Goal: Task Accomplishment & Management: Manage account settings

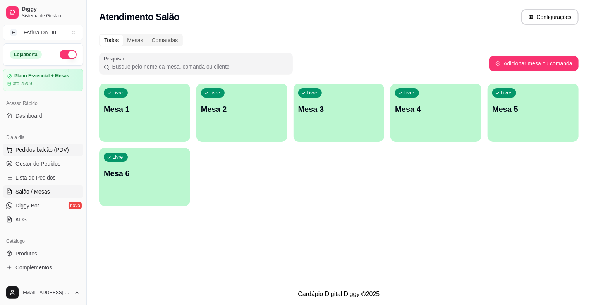
click at [47, 155] on button "Pedidos balcão (PDV)" at bounding box center [43, 150] width 80 height 12
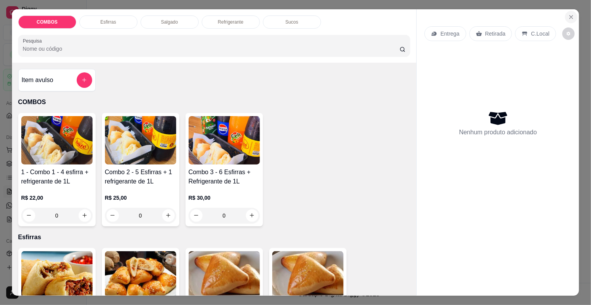
click at [565, 17] on button "Close" at bounding box center [571, 17] width 12 height 12
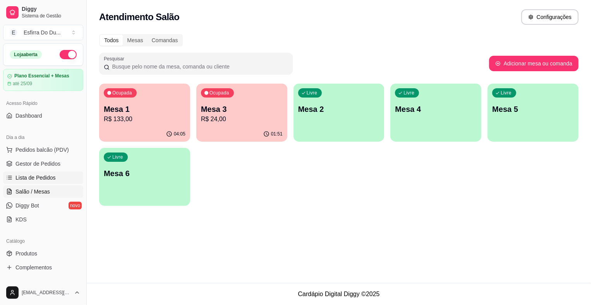
click at [34, 179] on span "Lista de Pedidos" at bounding box center [35, 178] width 40 height 8
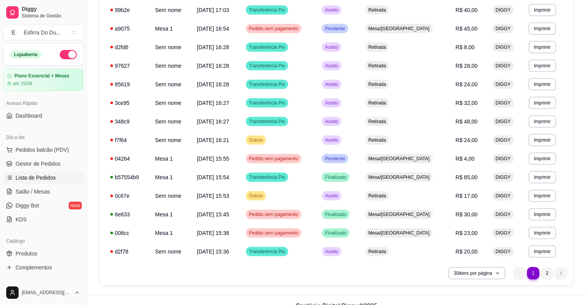
scroll to position [420, 0]
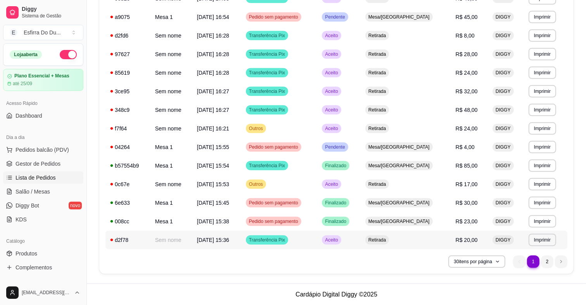
click at [339, 239] on span "Aceito" at bounding box center [331, 240] width 16 height 6
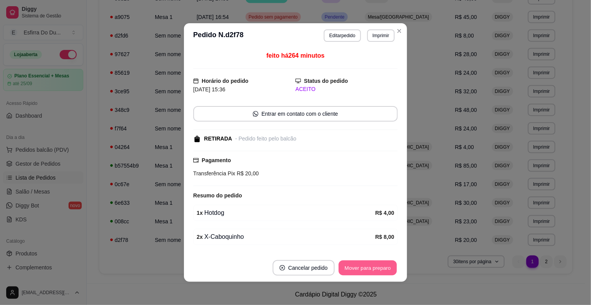
click at [360, 266] on button "Mover para preparo" at bounding box center [368, 268] width 58 height 15
click at [360, 266] on button "Mover para retirada disponível" at bounding box center [354, 268] width 83 height 15
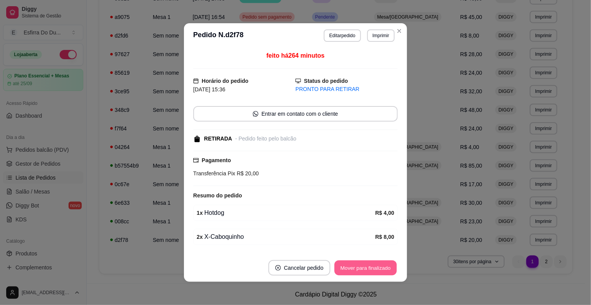
click at [360, 266] on button "Mover para finalizado" at bounding box center [366, 268] width 62 height 15
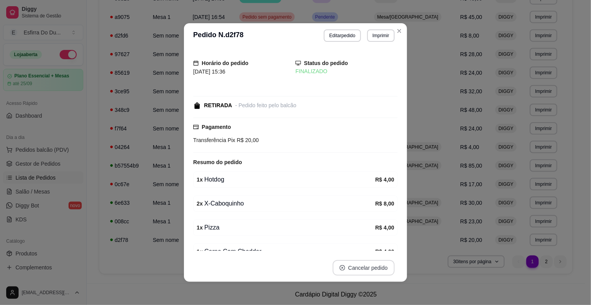
click at [360, 266] on button "Cancelar pedido" at bounding box center [364, 267] width 62 height 15
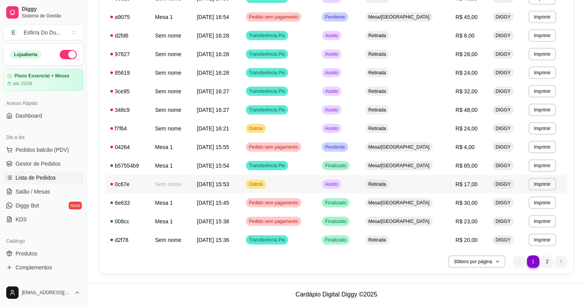
click at [339, 183] on span "Aceito" at bounding box center [331, 184] width 16 height 6
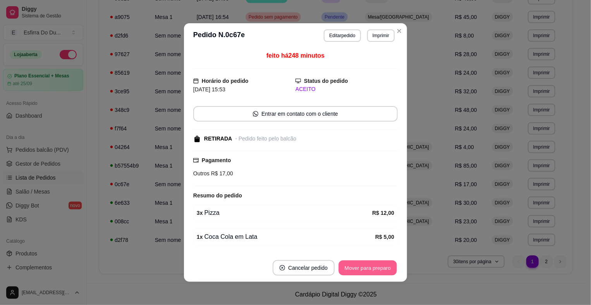
click at [366, 269] on button "Mover para preparo" at bounding box center [368, 268] width 58 height 15
click at [366, 269] on button "Mover para retirada disponível" at bounding box center [354, 268] width 83 height 15
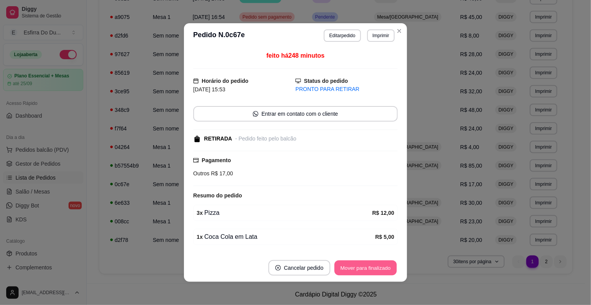
click at [366, 269] on button "Mover para finalizado" at bounding box center [366, 268] width 62 height 15
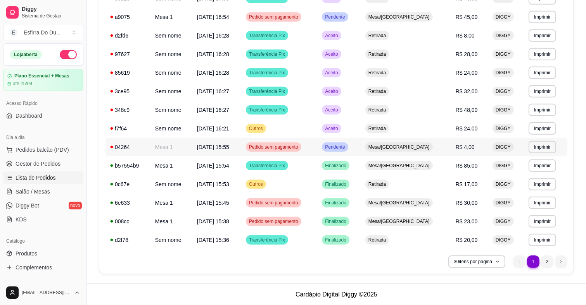
click at [346, 147] on span "Pendente" at bounding box center [334, 147] width 23 height 6
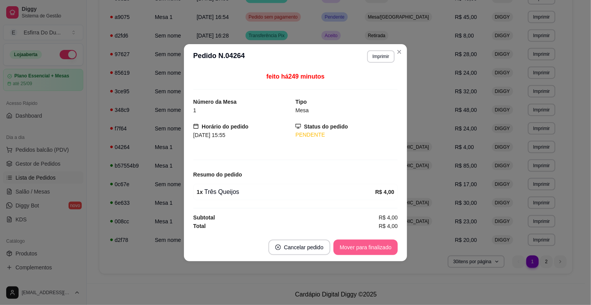
click at [375, 249] on button "Mover para finalizado" at bounding box center [366, 247] width 64 height 15
click at [375, 249] on div "Mover para finalizado" at bounding box center [360, 247] width 75 height 15
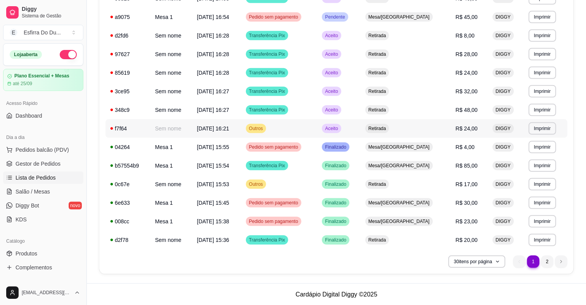
click at [339, 129] on span "Aceito" at bounding box center [331, 129] width 16 height 6
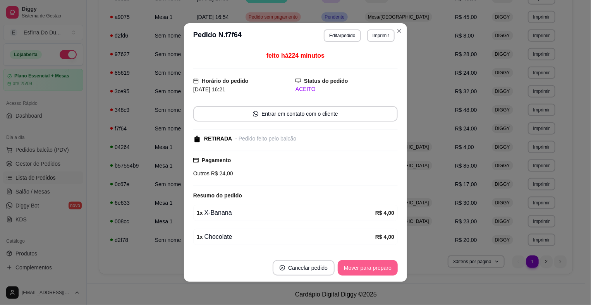
click at [367, 273] on button "Mover para preparo" at bounding box center [368, 267] width 60 height 15
click at [367, 273] on div "Mover para preparo" at bounding box center [362, 267] width 71 height 15
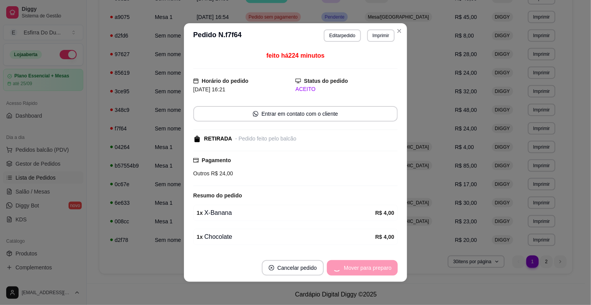
click at [367, 273] on div "Mover para preparo" at bounding box center [362, 267] width 71 height 15
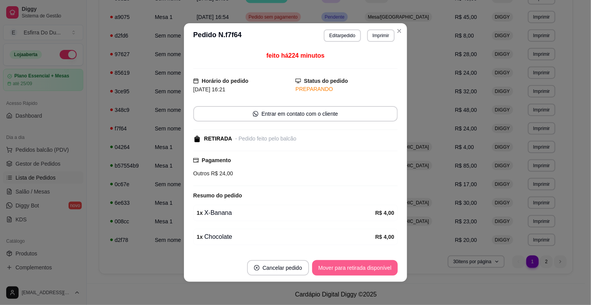
click at [374, 265] on button "Mover para retirada disponível" at bounding box center [355, 267] width 86 height 15
click at [374, 265] on div "Mover para retirada disponível" at bounding box center [349, 267] width 96 height 15
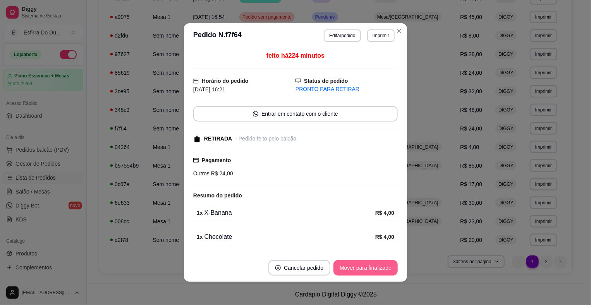
click at [374, 265] on button "Mover para finalizado" at bounding box center [366, 267] width 64 height 15
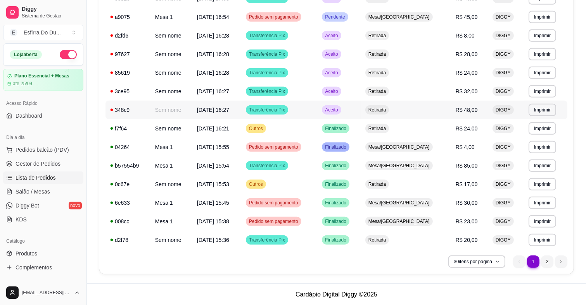
click at [339, 110] on span "Aceito" at bounding box center [331, 110] width 16 height 6
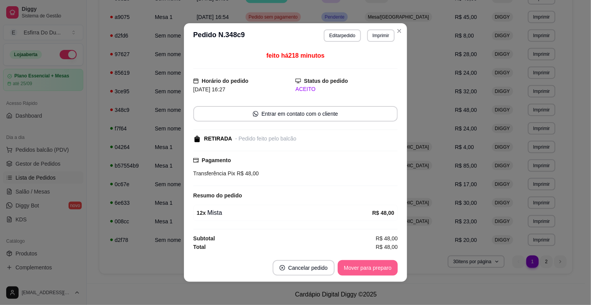
click at [358, 274] on button "Mover para preparo" at bounding box center [368, 267] width 60 height 15
click at [358, 272] on button "Mover para retirada disponível" at bounding box center [355, 267] width 86 height 15
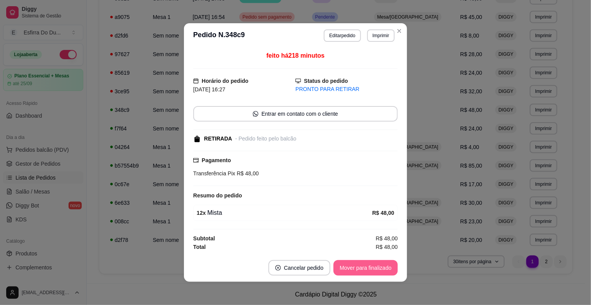
click at [358, 272] on button "Mover para finalizado" at bounding box center [366, 267] width 64 height 15
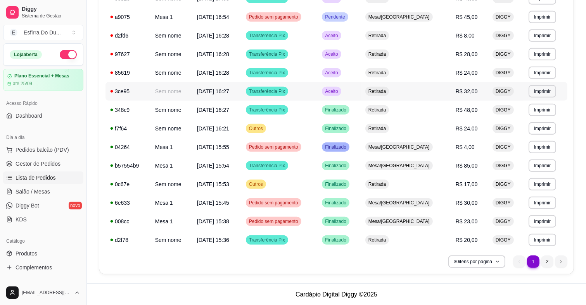
click at [341, 93] on div "Aceito" at bounding box center [331, 91] width 19 height 9
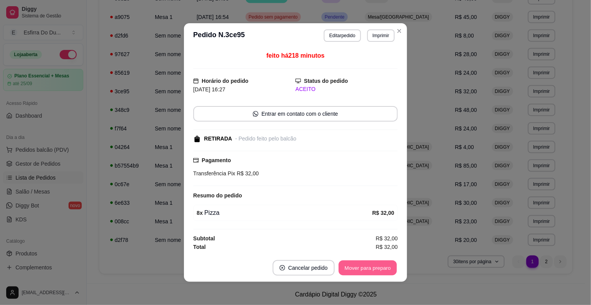
click at [351, 268] on button "Mover para preparo" at bounding box center [368, 268] width 58 height 15
click at [351, 268] on button "Mover para retirada disponível" at bounding box center [355, 267] width 86 height 15
click at [351, 268] on button "Mover para finalizado" at bounding box center [366, 267] width 64 height 15
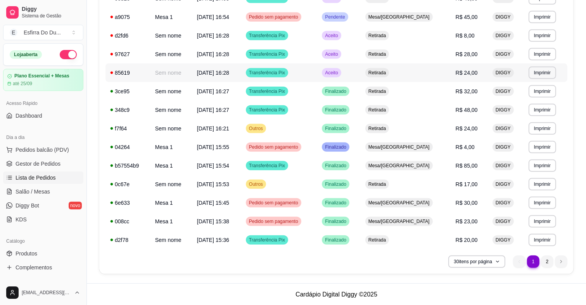
click at [339, 73] on span "Aceito" at bounding box center [331, 73] width 16 height 6
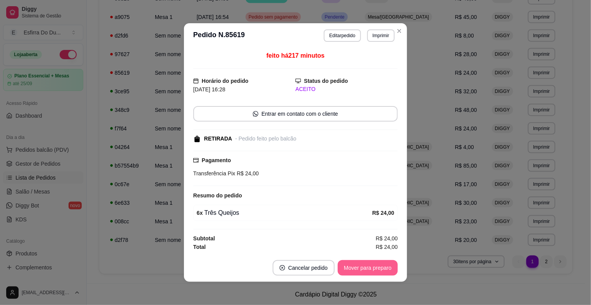
click at [374, 272] on button "Mover para preparo" at bounding box center [368, 267] width 60 height 15
click at [374, 272] on button "Mover para retirada disponível" at bounding box center [354, 268] width 83 height 15
click at [374, 272] on button "Mover para finalizado" at bounding box center [366, 267] width 64 height 15
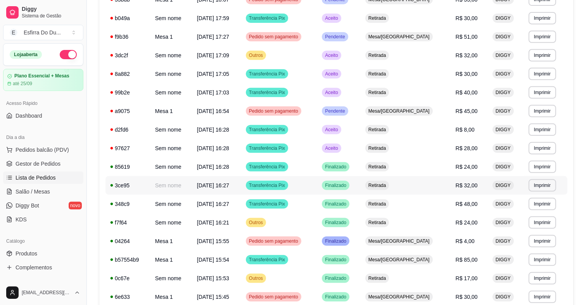
scroll to position [304, 0]
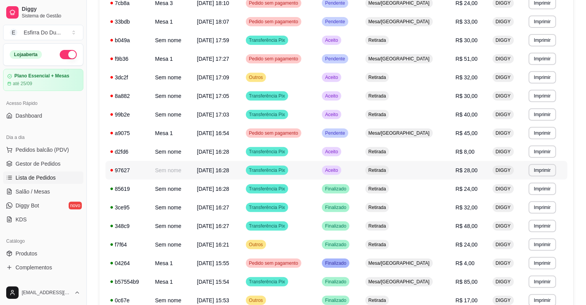
click at [351, 176] on td "Aceito" at bounding box center [338, 170] width 43 height 19
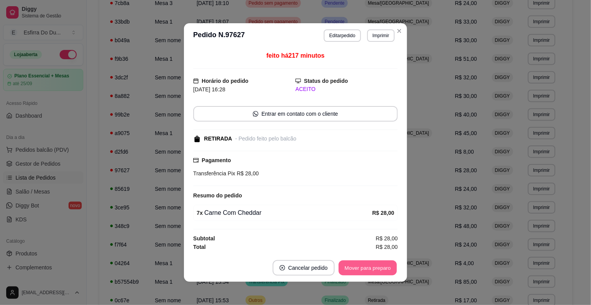
click at [366, 272] on button "Mover para preparo" at bounding box center [368, 268] width 58 height 15
click at [366, 272] on div "Mover para preparo" at bounding box center [362, 267] width 71 height 15
click at [366, 271] on div "Mover para preparo" at bounding box center [362, 267] width 71 height 15
click at [366, 268] on div "Mover para preparo" at bounding box center [362, 267] width 71 height 15
click at [365, 265] on div "Mover para preparo" at bounding box center [362, 267] width 71 height 15
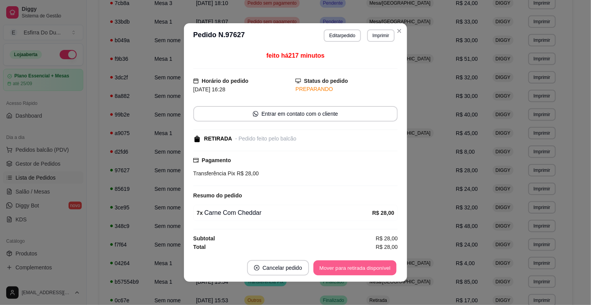
click at [366, 262] on button "Mover para retirada disponível" at bounding box center [354, 268] width 83 height 15
click at [364, 266] on button "Mover para finalizado" at bounding box center [366, 267] width 64 height 15
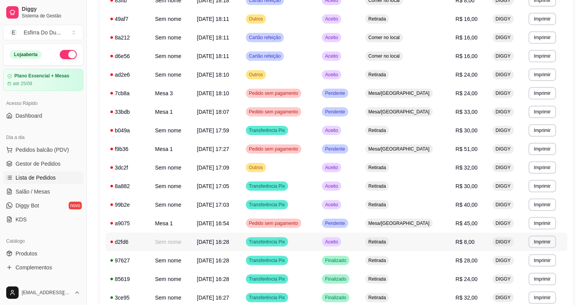
scroll to position [188, 0]
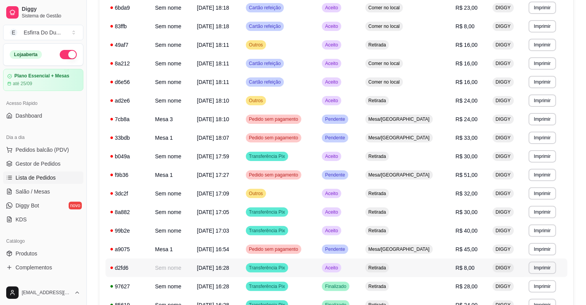
click at [339, 270] on span "Aceito" at bounding box center [331, 268] width 16 height 6
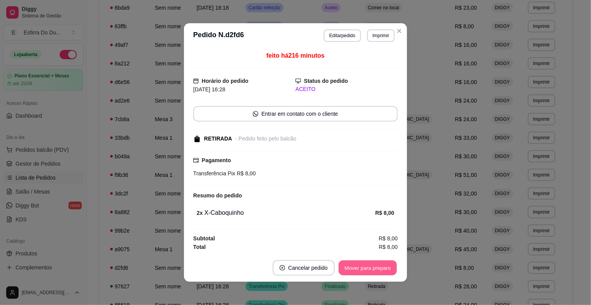
click at [367, 272] on button "Mover para preparo" at bounding box center [368, 268] width 58 height 15
click at [367, 272] on div "Mover para preparo" at bounding box center [368, 267] width 60 height 15
click at [367, 272] on div "Mover para preparo" at bounding box center [362, 267] width 71 height 15
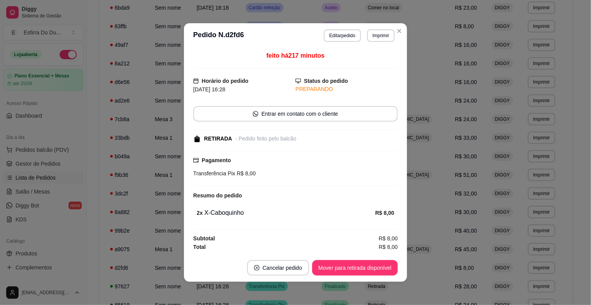
click at [367, 272] on button "Mover para retirada disponível" at bounding box center [355, 267] width 86 height 15
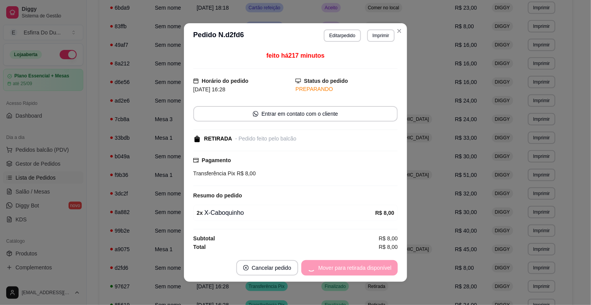
click at [367, 272] on div "Mover para retirada disponível" at bounding box center [349, 267] width 96 height 15
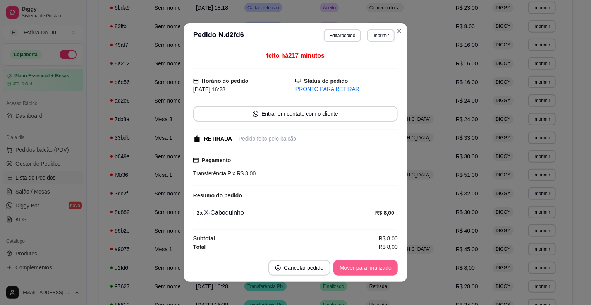
click at [367, 272] on button "Mover para finalizado" at bounding box center [366, 267] width 64 height 15
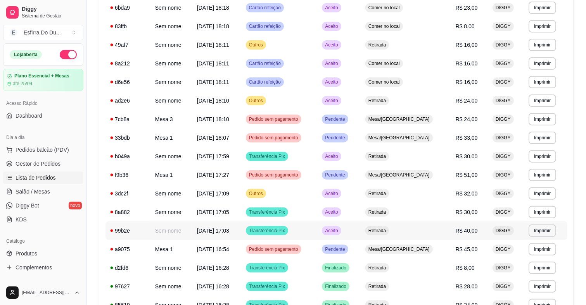
click at [341, 234] on div "Aceito" at bounding box center [331, 230] width 19 height 9
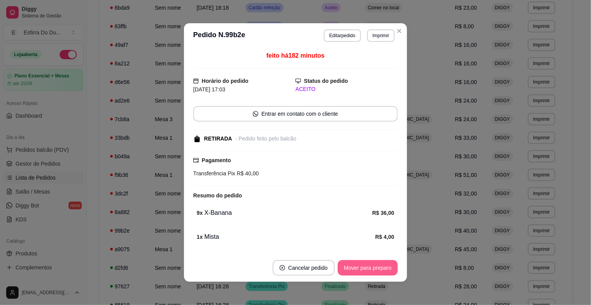
click at [361, 266] on button "Mover para preparo" at bounding box center [368, 267] width 60 height 15
click at [360, 266] on div "Mover para preparo" at bounding box center [362, 267] width 71 height 15
click at [360, 265] on button "Mover para retirada disponível" at bounding box center [354, 268] width 83 height 15
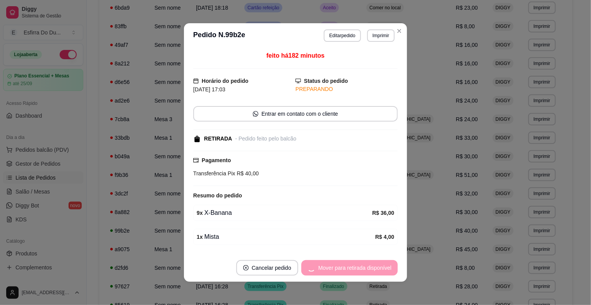
click at [360, 265] on div "Mover para retirada disponível" at bounding box center [349, 267] width 96 height 15
click at [360, 265] on div "Mover para finalizado" at bounding box center [360, 267] width 75 height 15
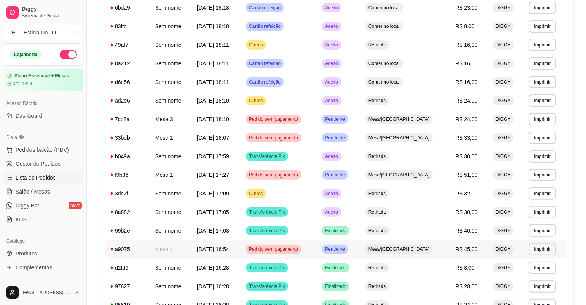
click at [360, 245] on td "Pendente" at bounding box center [338, 249] width 43 height 19
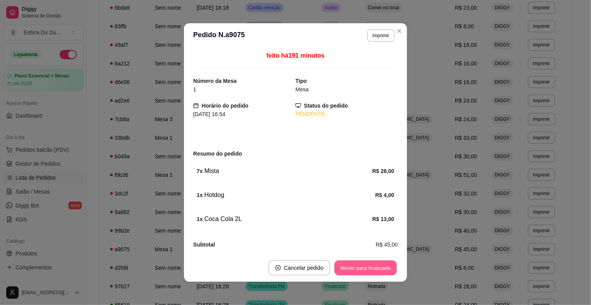
click at [358, 263] on button "Mover para finalizado" at bounding box center [366, 268] width 62 height 15
click at [358, 263] on div "Mover para finalizado" at bounding box center [360, 267] width 75 height 15
click at [320, 263] on button "Cancelar pedido" at bounding box center [289, 267] width 62 height 15
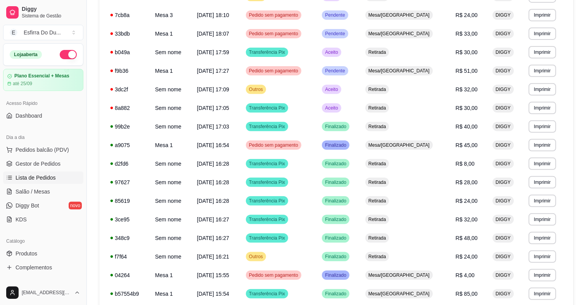
scroll to position [265, 0]
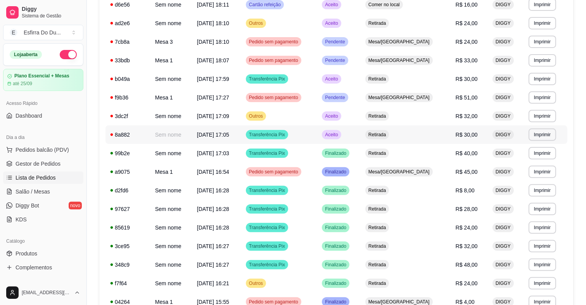
click at [339, 133] on span "Aceito" at bounding box center [331, 135] width 16 height 6
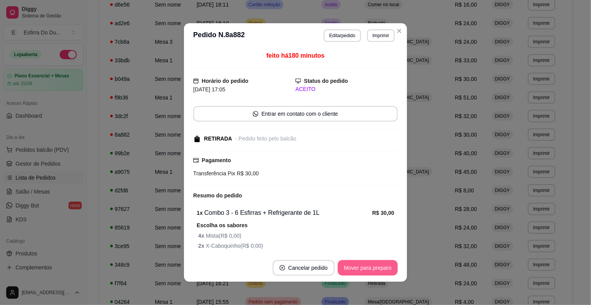
click at [360, 262] on button "Mover para preparo" at bounding box center [368, 267] width 60 height 15
click at [362, 263] on button "Mover para retirada disponível" at bounding box center [355, 267] width 86 height 15
click at [362, 263] on button "Mover para finalizado" at bounding box center [366, 267] width 64 height 15
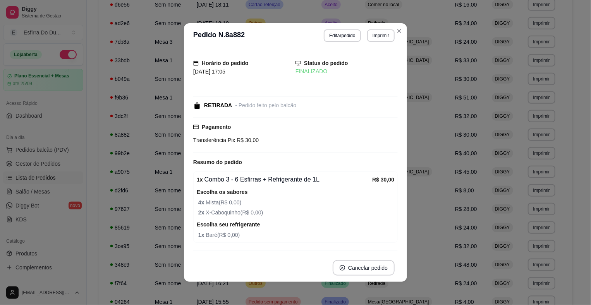
click at [382, 181] on strong "R$ 30,00" at bounding box center [383, 180] width 22 height 6
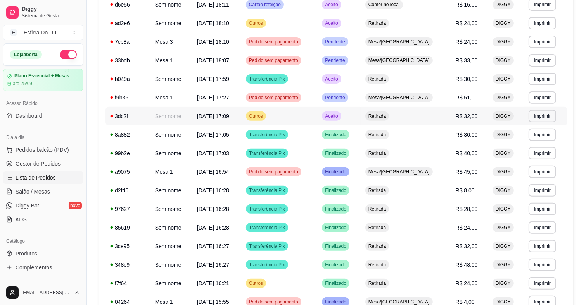
click at [339, 115] on span "Aceito" at bounding box center [331, 116] width 16 height 6
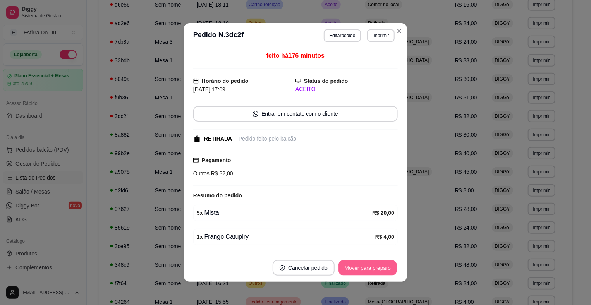
click at [372, 267] on button "Mover para preparo" at bounding box center [368, 268] width 58 height 15
click at [372, 267] on button "Mover para retirada disponível" at bounding box center [355, 267] width 86 height 15
click at [372, 267] on button "Mover para finalizado" at bounding box center [366, 267] width 64 height 15
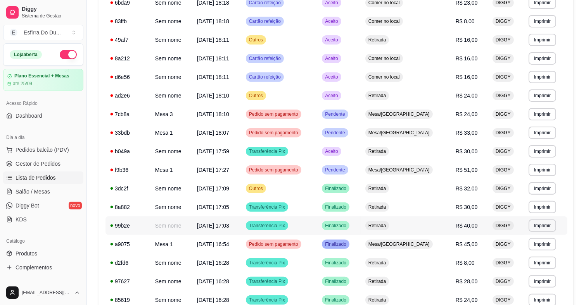
scroll to position [188, 0]
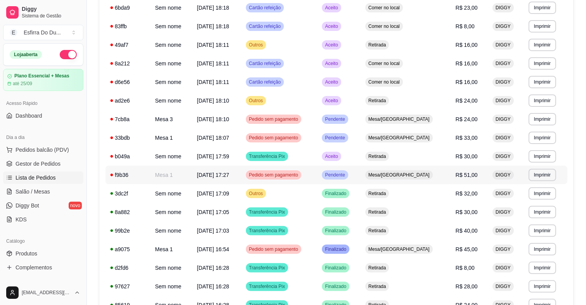
click at [348, 178] on div "Pendente" at bounding box center [335, 174] width 26 height 9
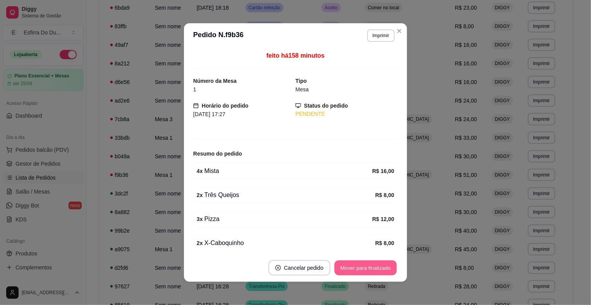
click at [355, 274] on button "Mover para finalizado" at bounding box center [366, 268] width 62 height 15
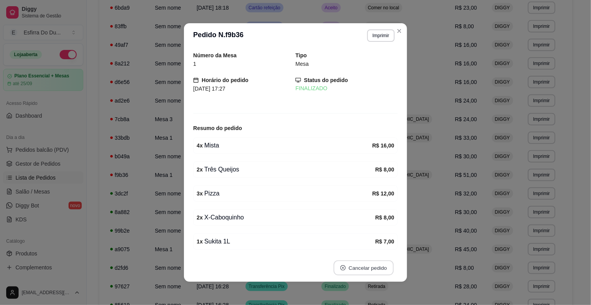
click at [355, 269] on button "Cancelar pedido" at bounding box center [364, 268] width 60 height 15
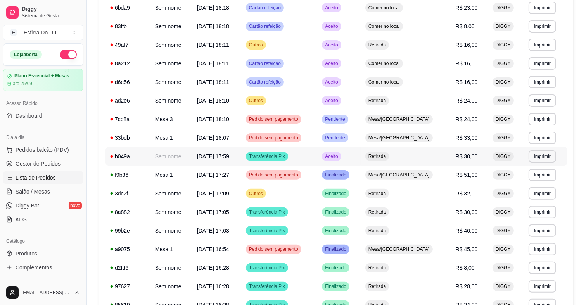
click at [339, 155] on span "Aceito" at bounding box center [331, 156] width 16 height 6
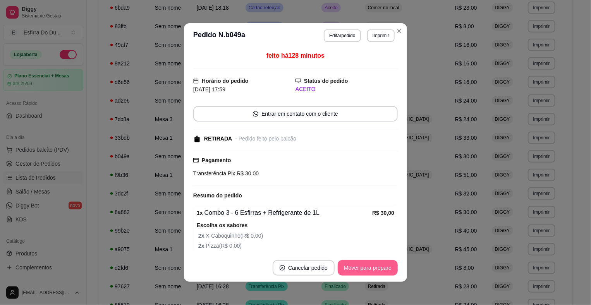
click at [380, 269] on button "Mover para preparo" at bounding box center [368, 267] width 60 height 15
click at [380, 269] on div "Mover para preparo" at bounding box center [362, 267] width 71 height 15
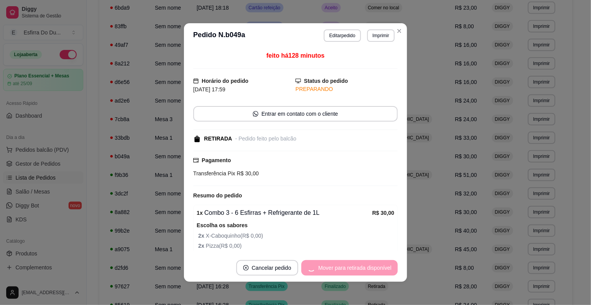
click at [380, 269] on div "Mover para retirada disponível" at bounding box center [349, 267] width 96 height 15
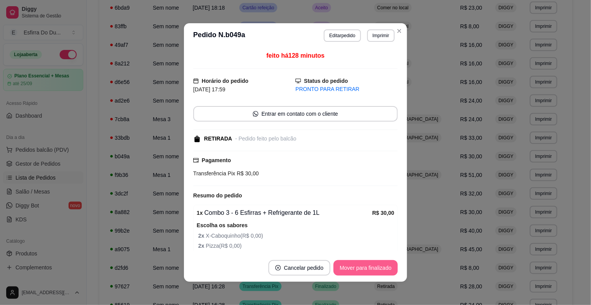
click at [380, 269] on button "Mover para finalizado" at bounding box center [366, 267] width 64 height 15
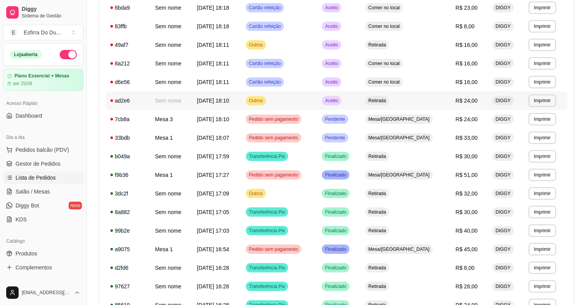
click at [339, 102] on span "Aceito" at bounding box center [331, 101] width 16 height 6
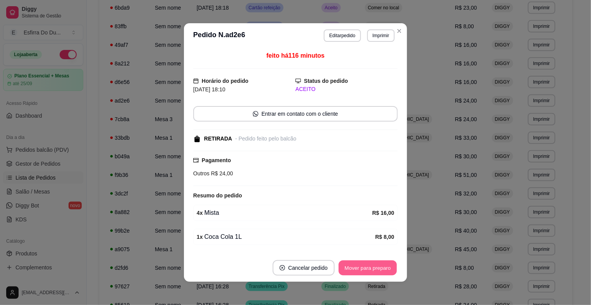
click at [368, 263] on button "Mover para preparo" at bounding box center [368, 268] width 58 height 15
click at [367, 264] on div "Mover para preparo" at bounding box center [368, 267] width 60 height 15
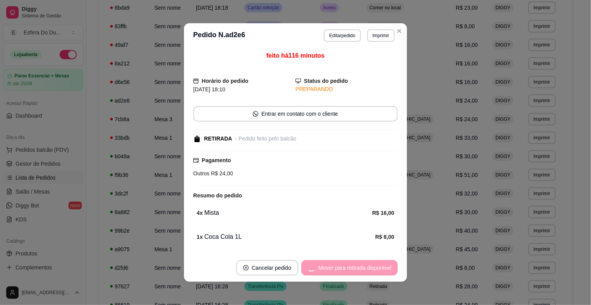
click at [367, 264] on div "Mover para retirada disponível" at bounding box center [349, 267] width 96 height 15
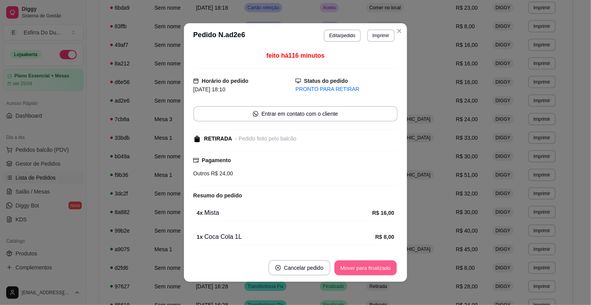
click at [367, 264] on button "Mover para finalizado" at bounding box center [366, 268] width 62 height 15
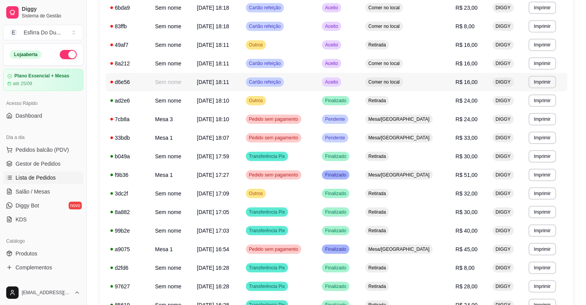
click at [339, 81] on span "Aceito" at bounding box center [331, 82] width 16 height 6
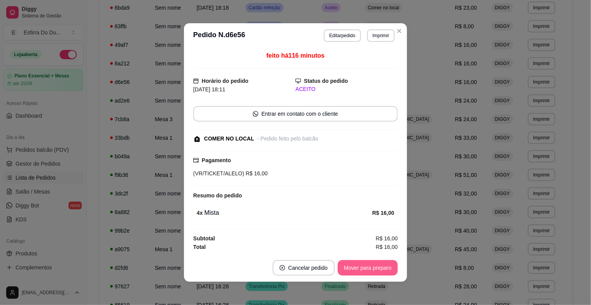
click at [358, 262] on button "Mover para preparo" at bounding box center [368, 267] width 60 height 15
click at [358, 262] on div "Mover para preparo" at bounding box center [362, 267] width 71 height 15
click at [358, 262] on button "Mover para retirada disponível" at bounding box center [354, 268] width 83 height 15
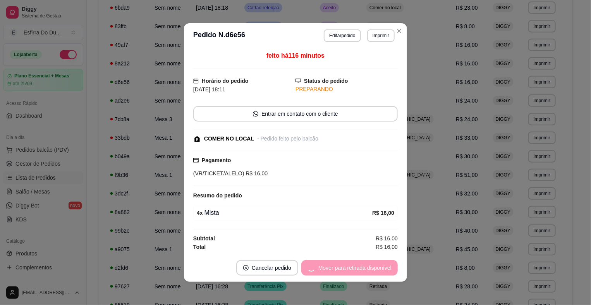
click at [358, 262] on div "Mover para retirada disponível" at bounding box center [349, 267] width 96 height 15
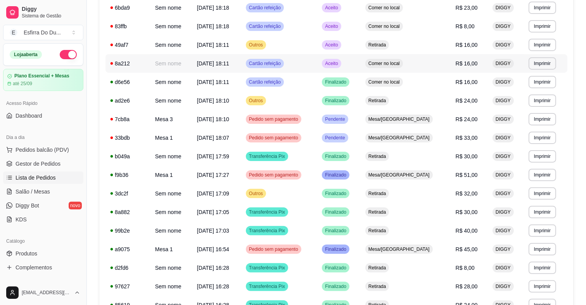
click at [339, 64] on span "Aceito" at bounding box center [331, 63] width 16 height 6
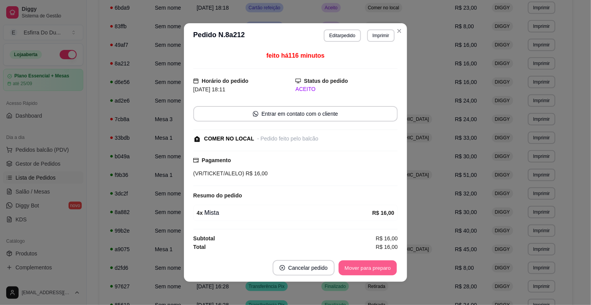
click at [350, 269] on button "Mover para preparo" at bounding box center [368, 268] width 58 height 15
click at [350, 269] on div "Mover para preparo" at bounding box center [362, 267] width 71 height 15
click at [350, 269] on button "Mover para retirada disponível" at bounding box center [355, 267] width 86 height 15
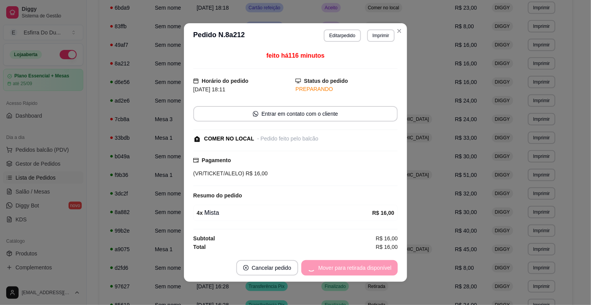
click at [350, 269] on div "Mover para retirada disponível" at bounding box center [349, 267] width 96 height 15
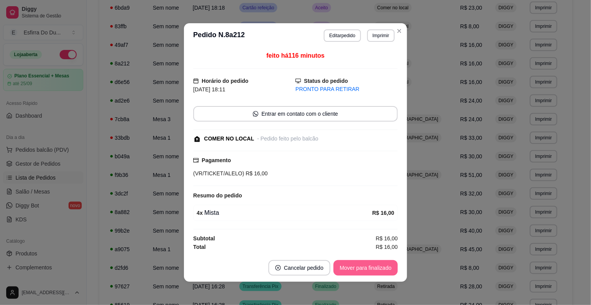
click at [351, 265] on button "Mover para finalizado" at bounding box center [366, 267] width 64 height 15
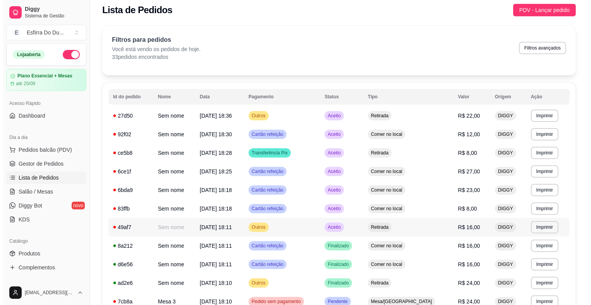
scroll to position [0, 0]
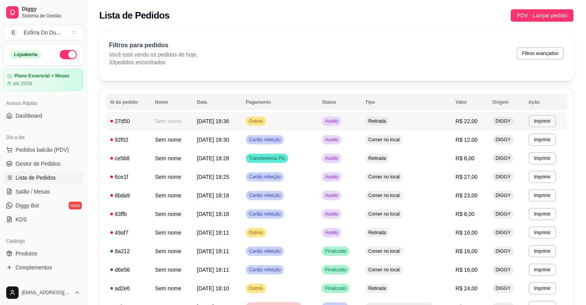
click at [339, 120] on span "Aceito" at bounding box center [331, 121] width 16 height 6
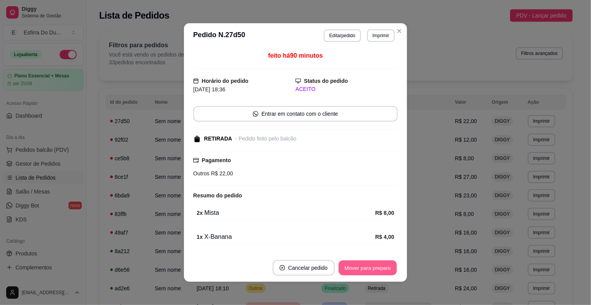
click at [343, 266] on button "Mover para preparo" at bounding box center [368, 268] width 58 height 15
click at [343, 266] on button "Mover para retirada disponível" at bounding box center [354, 268] width 83 height 15
click at [343, 266] on div "Mover para retirada disponível" at bounding box center [355, 267] width 86 height 15
click at [343, 266] on button "Mover para finalizado" at bounding box center [366, 267] width 64 height 15
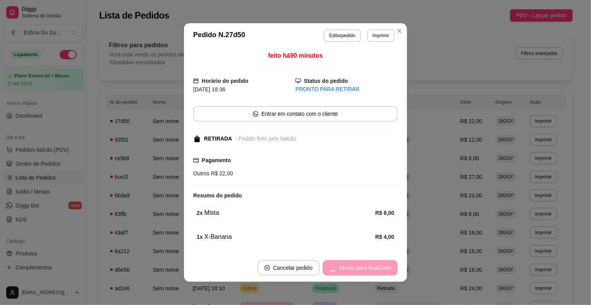
click at [343, 266] on div "Mover para finalizado" at bounding box center [360, 267] width 75 height 15
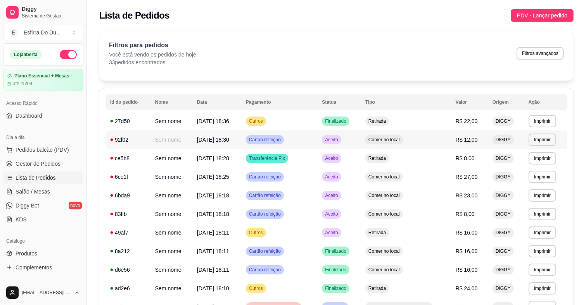
click at [341, 143] on div "Aceito" at bounding box center [331, 139] width 19 height 9
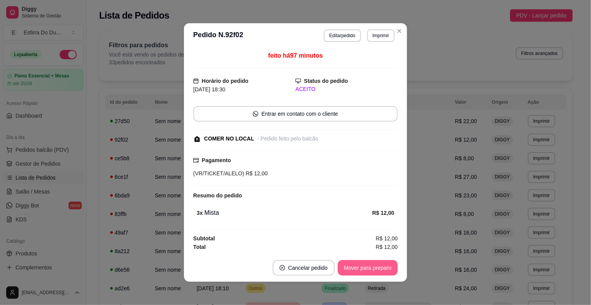
click at [362, 269] on button "Mover para preparo" at bounding box center [368, 267] width 60 height 15
click at [362, 269] on div "Mover para preparo" at bounding box center [362, 267] width 71 height 15
click at [363, 269] on button "Mover para retirada disponível" at bounding box center [354, 268] width 83 height 15
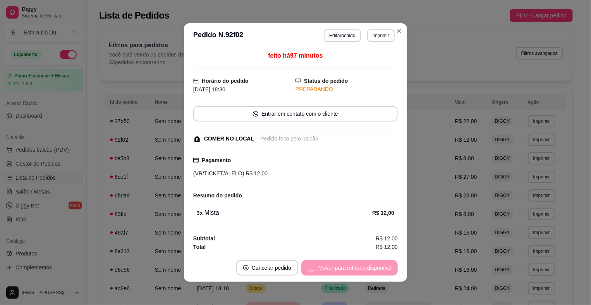
click at [363, 269] on div "Mover para retirada disponível" at bounding box center [349, 267] width 96 height 15
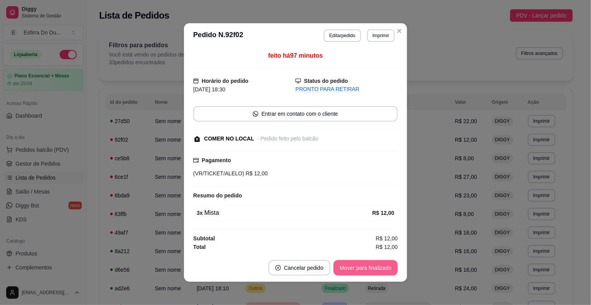
click at [363, 269] on button "Mover para finalizado" at bounding box center [366, 267] width 64 height 15
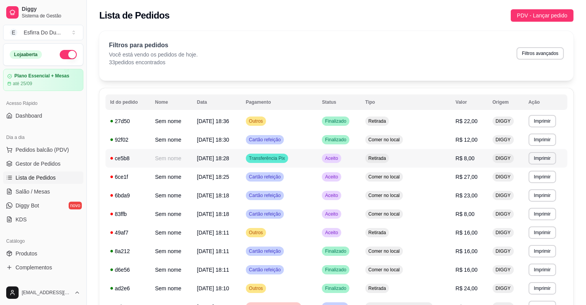
click at [356, 165] on td "Aceito" at bounding box center [338, 158] width 43 height 19
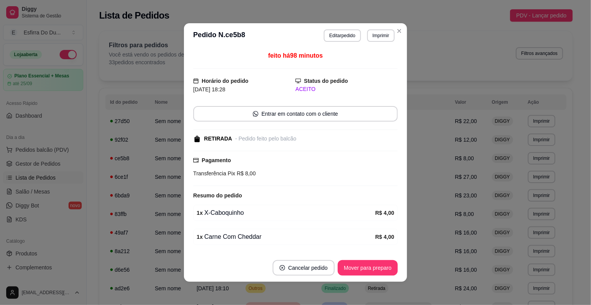
click at [356, 276] on footer "Cancelar pedido Mover para preparo" at bounding box center [295, 268] width 223 height 28
click at [364, 272] on button "Mover para preparo" at bounding box center [368, 267] width 60 height 15
click at [364, 272] on div "Mover para preparo" at bounding box center [362, 267] width 71 height 15
click at [364, 272] on button "Mover para retirada disponível" at bounding box center [355, 267] width 86 height 15
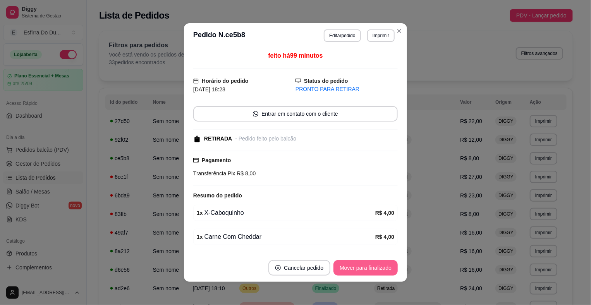
click at [362, 266] on button "Mover para finalizado" at bounding box center [366, 267] width 64 height 15
click at [362, 266] on div "Mover para finalizado" at bounding box center [360, 267] width 75 height 15
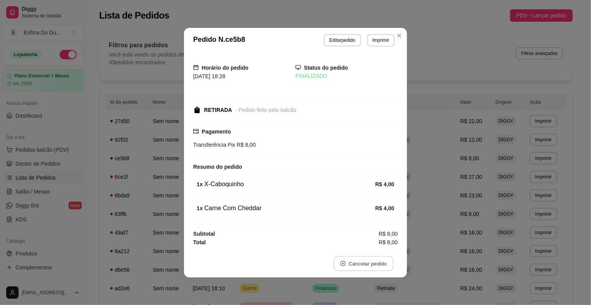
click at [362, 266] on button "Cancelar pedido" at bounding box center [364, 263] width 60 height 15
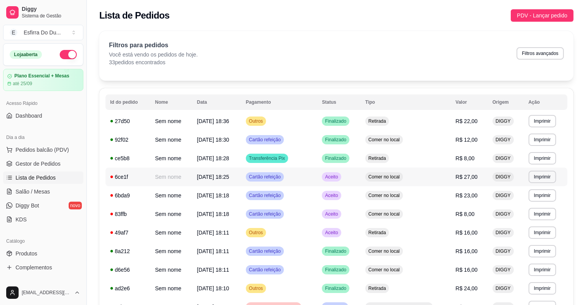
click at [339, 178] on span "Aceito" at bounding box center [331, 177] width 16 height 6
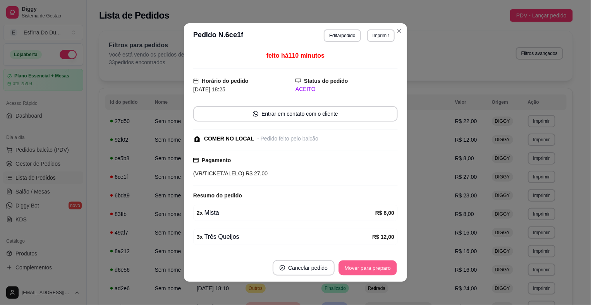
click at [360, 274] on button "Mover para preparo" at bounding box center [368, 268] width 58 height 15
click at [360, 274] on div "Mover para preparo" at bounding box center [368, 267] width 60 height 15
click at [360, 274] on button "Mover para retirada disponível" at bounding box center [354, 268] width 83 height 15
click at [360, 274] on div "Mover para retirada disponível" at bounding box center [355, 267] width 86 height 15
click at [360, 271] on button "Mover para finalizado" at bounding box center [366, 268] width 62 height 15
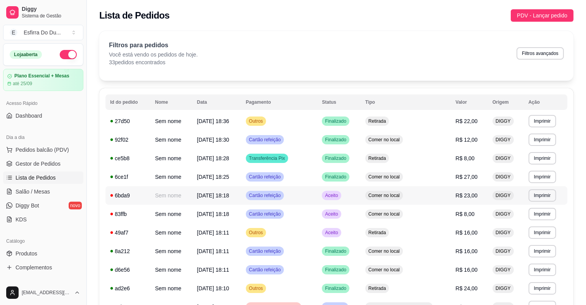
click at [339, 196] on span "Aceito" at bounding box center [331, 196] width 16 height 6
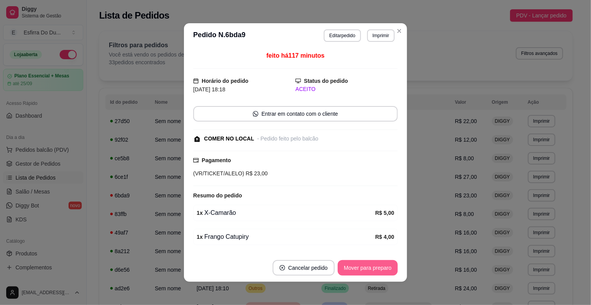
click at [350, 268] on button "Mover para preparo" at bounding box center [368, 267] width 60 height 15
click at [350, 268] on div "Mover para preparo" at bounding box center [362, 267] width 71 height 15
click at [350, 268] on button "Mover para retirada disponível" at bounding box center [354, 268] width 83 height 15
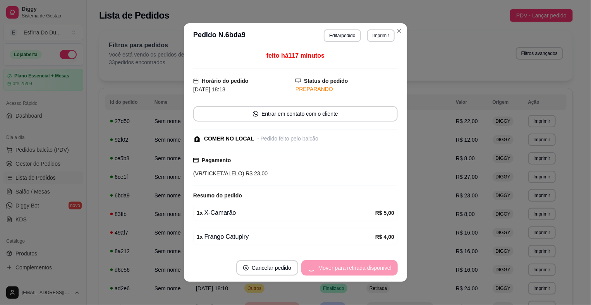
click at [350, 268] on div "Mover para retirada disponível" at bounding box center [349, 267] width 96 height 15
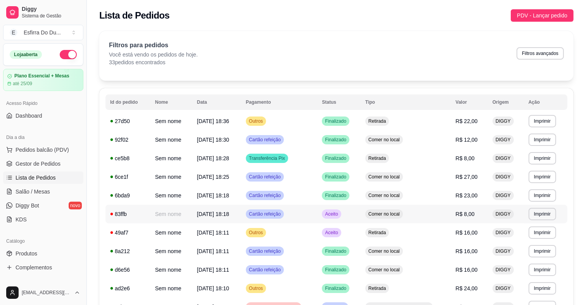
click at [339, 215] on span "Aceito" at bounding box center [331, 214] width 16 height 6
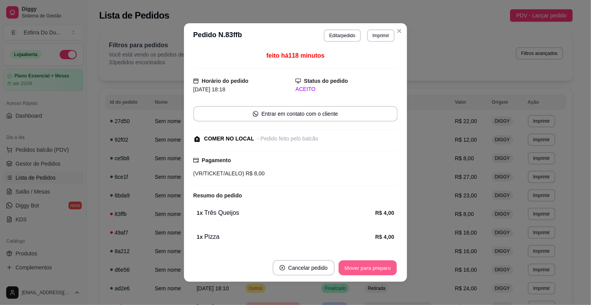
click at [361, 274] on button "Mover para preparo" at bounding box center [368, 268] width 58 height 15
click at [361, 274] on div "Mover para preparo" at bounding box center [368, 267] width 60 height 15
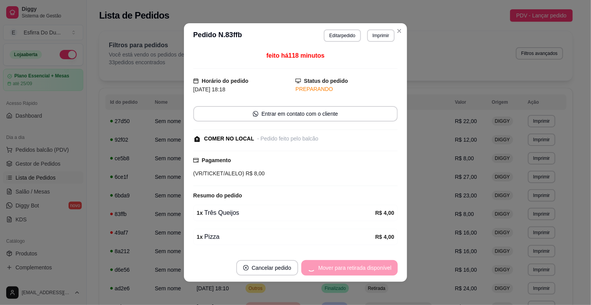
click at [361, 274] on div "Mover para retirada disponível" at bounding box center [349, 267] width 96 height 15
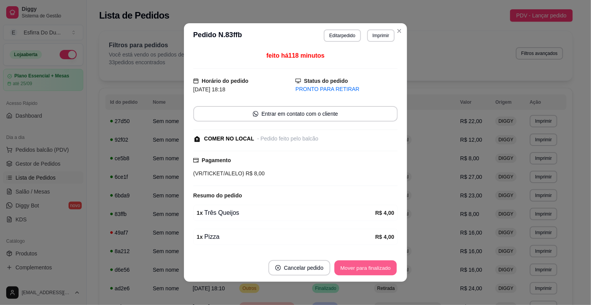
click at [361, 274] on button "Mover para finalizado" at bounding box center [366, 268] width 62 height 15
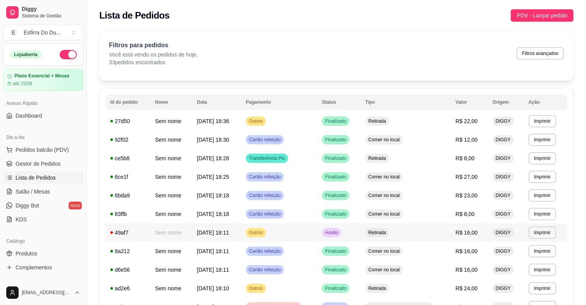
click at [339, 234] on span "Aceito" at bounding box center [331, 233] width 16 height 6
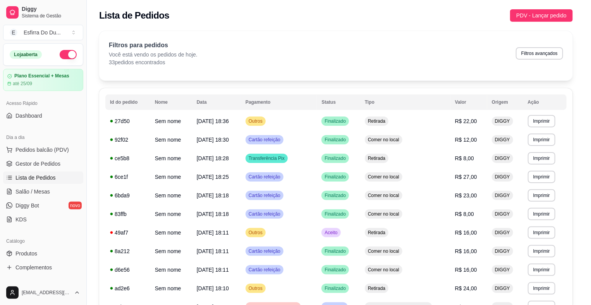
click at [367, 266] on button "Mover para preparo" at bounding box center [368, 267] width 60 height 15
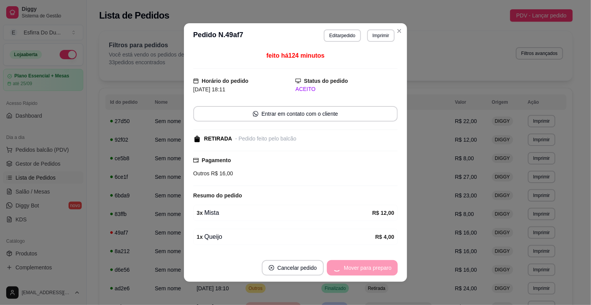
click at [367, 266] on div "Mover para preparo" at bounding box center [362, 267] width 71 height 15
click at [367, 266] on button "Mover para retirada disponível" at bounding box center [354, 268] width 83 height 15
click at [367, 266] on button "Mover para finalizado" at bounding box center [366, 267] width 64 height 15
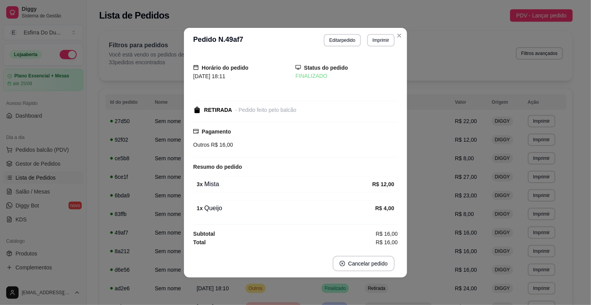
click at [401, 240] on div "Horário do pedido [DATE] 18:11 Status do pedido FINALIZADO RETIRADA - Pedido fe…" at bounding box center [295, 151] width 223 height 197
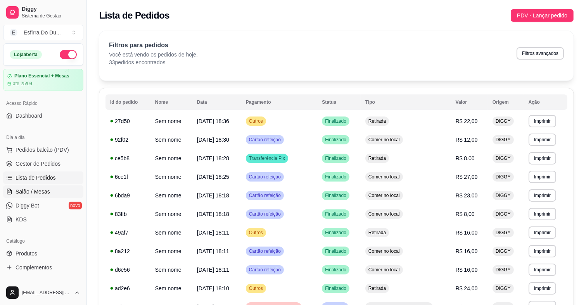
click at [35, 190] on span "Salão / Mesas" at bounding box center [32, 192] width 34 height 8
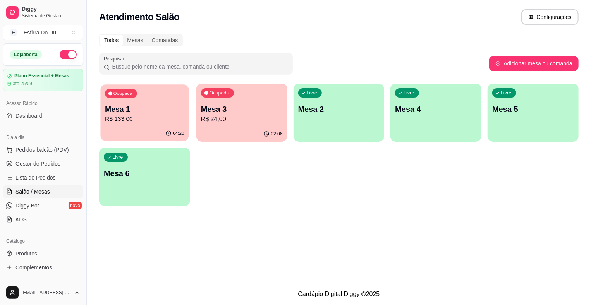
click at [170, 127] on div "04:20" at bounding box center [145, 133] width 88 height 15
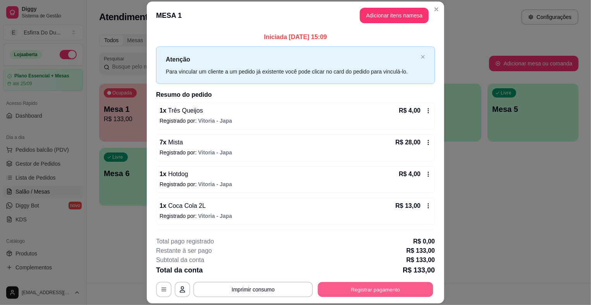
click at [384, 291] on button "Registrar pagamento" at bounding box center [375, 289] width 115 height 15
click at [384, 291] on button "Registrar pagamento" at bounding box center [375, 289] width 119 height 15
click at [366, 286] on button "Registrar pagamento" at bounding box center [375, 289] width 115 height 15
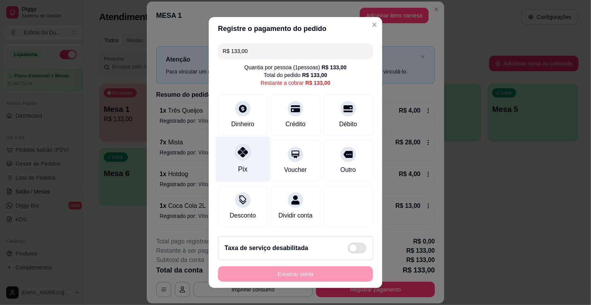
click at [242, 149] on div at bounding box center [242, 152] width 17 height 17
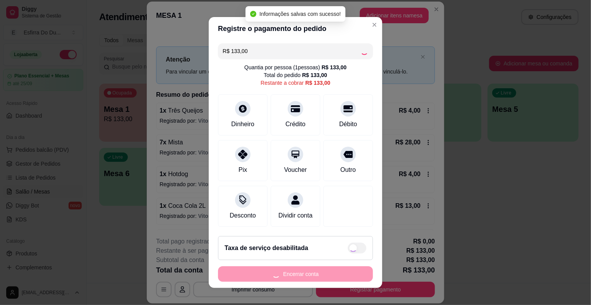
type input "R$ 0,00"
click at [271, 268] on footer "Taxa de serviço desabilitada Encerrar conta" at bounding box center [296, 259] width 174 height 58
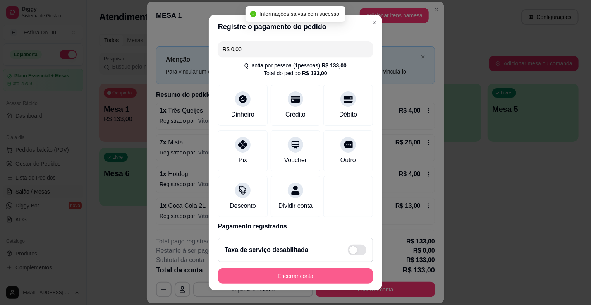
click at [271, 270] on button "Encerrar conta" at bounding box center [295, 276] width 155 height 15
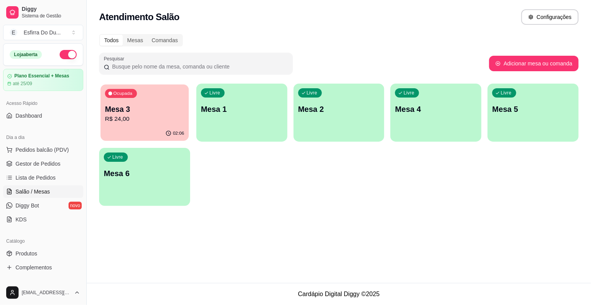
click at [176, 109] on p "Mesa 3" at bounding box center [144, 109] width 79 height 10
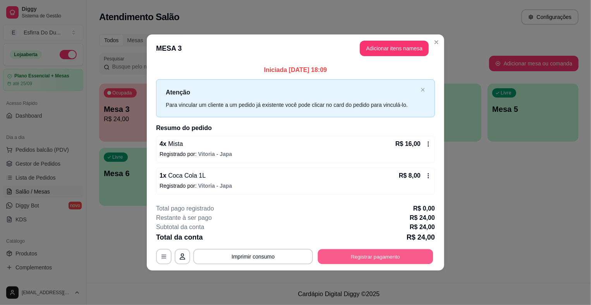
click at [345, 260] on button "Registrar pagamento" at bounding box center [375, 256] width 115 height 15
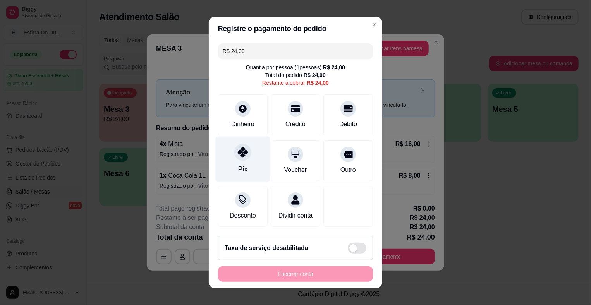
click at [233, 162] on div "Pix" at bounding box center [243, 159] width 55 height 45
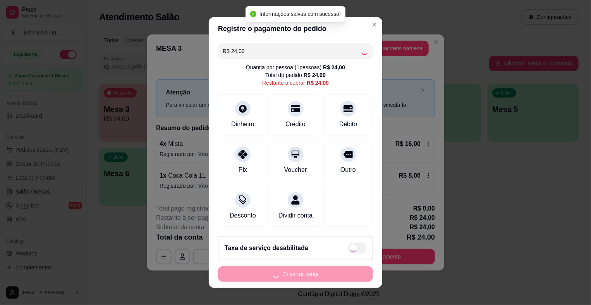
type input "R$ 0,00"
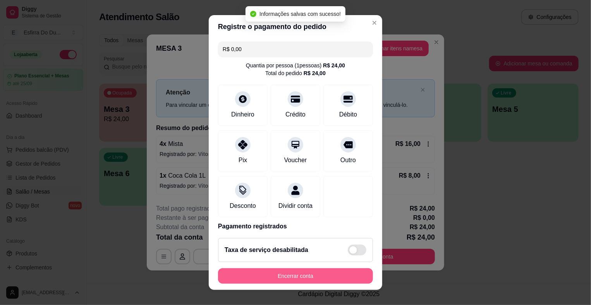
click at [242, 276] on button "Encerrar conta" at bounding box center [295, 276] width 155 height 15
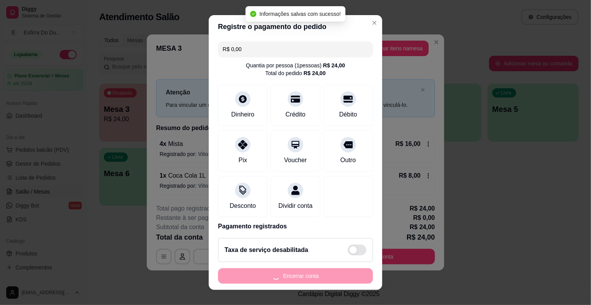
click at [242, 276] on div "Encerrar conta" at bounding box center [295, 276] width 155 height 15
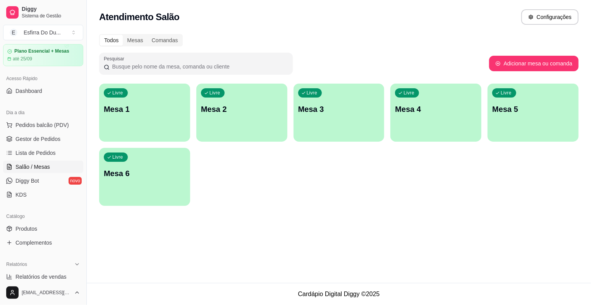
scroll to position [39, 0]
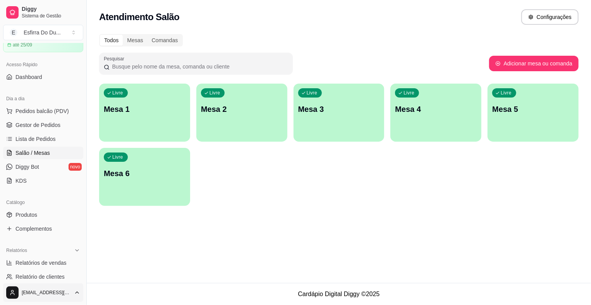
click at [12, 290] on html "Diggy Sistema de Gestão E Esfirra Do Du ... Loja aberta Plano Essencial + Mesas…" at bounding box center [295, 152] width 591 height 305
click at [22, 277] on span "Sair" at bounding box center [22, 274] width 10 height 8
